Goal: Transaction & Acquisition: Obtain resource

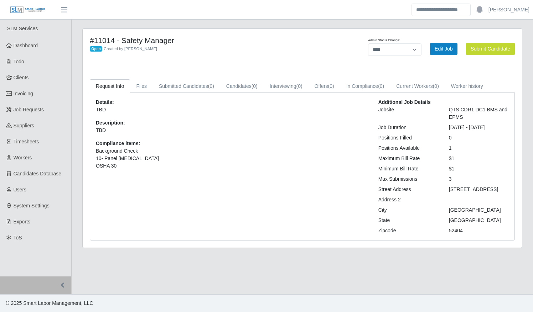
select select "****"
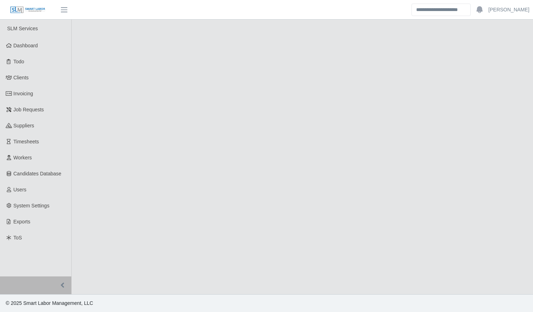
select select "****"
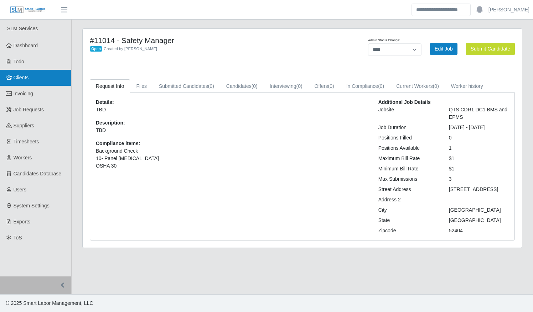
click at [20, 80] on span "Clients" at bounding box center [21, 78] width 15 height 6
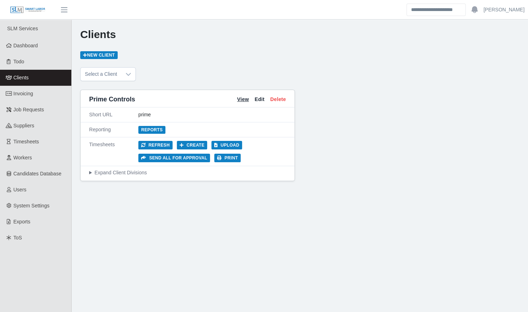
click at [240, 99] on link "View" at bounding box center [243, 99] width 12 height 7
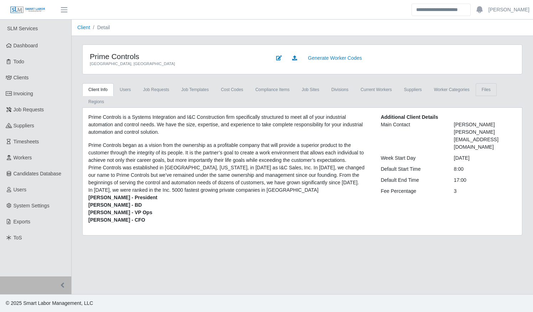
click at [477, 91] on link "Files" at bounding box center [486, 89] width 21 height 13
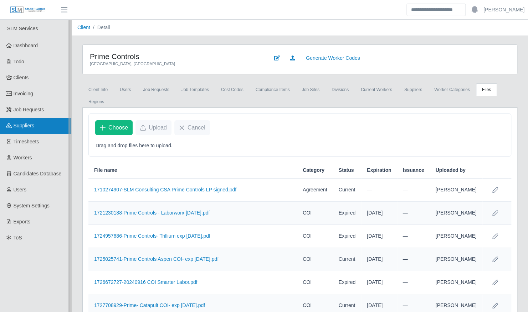
click at [40, 129] on link "Suppliers" at bounding box center [35, 126] width 71 height 16
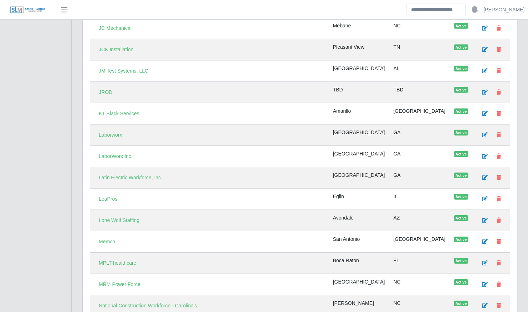
scroll to position [1219, 0]
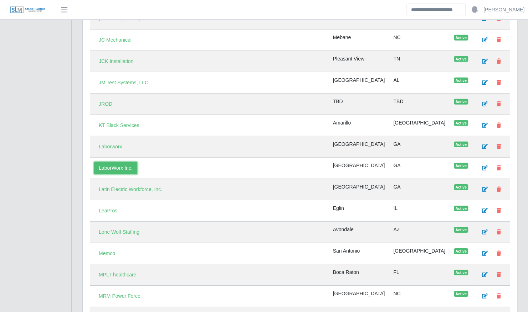
click at [115, 162] on link "LaborWorx Inc." at bounding box center [115, 168] width 43 height 12
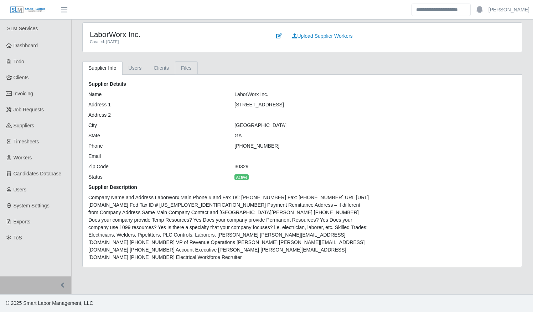
click at [181, 72] on link "Files" at bounding box center [186, 68] width 23 height 14
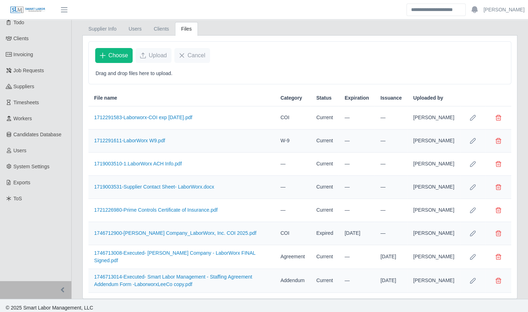
scroll to position [42, 0]
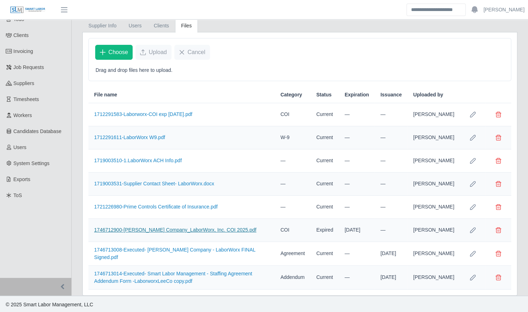
click at [172, 227] on link "1746712900-Lee Company_LaborWorx, Inc. COI 2025.pdf" at bounding box center [175, 230] width 162 height 6
click at [146, 112] on link "1712291583-Laborworx-COI exp 7.1.24.pdf" at bounding box center [143, 114] width 98 height 6
click at [175, 204] on link "1721226980-Prime Controls Certificate of Insurance.pdf" at bounding box center [155, 207] width 123 height 6
